Goal: Check status

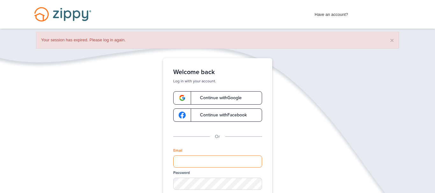
click at [193, 161] on input "Email" at bounding box center [217, 162] width 89 height 12
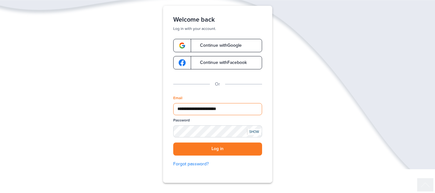
scroll to position [70, 0]
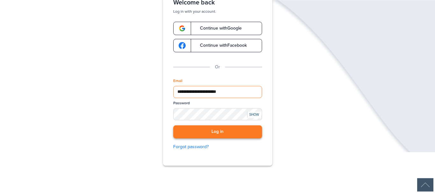
type input "**********"
click at [225, 132] on button "Log in" at bounding box center [217, 131] width 89 height 13
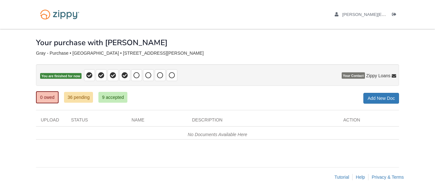
click at [374, 75] on span "Zippy Loans" at bounding box center [378, 76] width 24 height 6
click at [392, 76] on icon at bounding box center [393, 76] width 4 height 4
click at [122, 101] on link "9 accepted" at bounding box center [112, 97] width 29 height 11
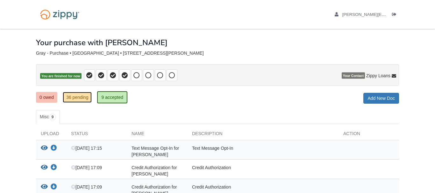
click at [90, 99] on link "36 pending" at bounding box center [77, 97] width 29 height 11
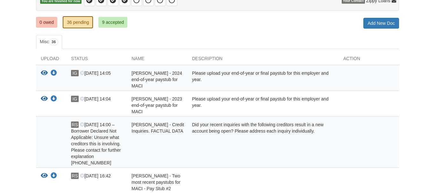
scroll to position [62, 0]
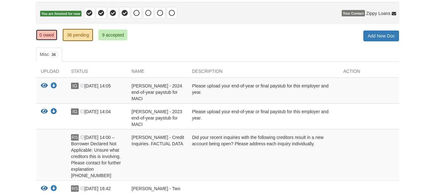
click at [50, 32] on link "0 owed" at bounding box center [46, 35] width 21 height 11
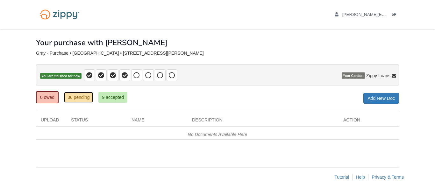
click at [77, 98] on link "36 pending" at bounding box center [78, 97] width 29 height 11
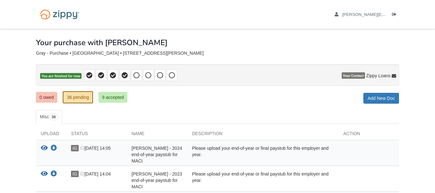
click at [44, 94] on link "0 owed" at bounding box center [46, 97] width 21 height 11
